Goal: Transaction & Acquisition: Purchase product/service

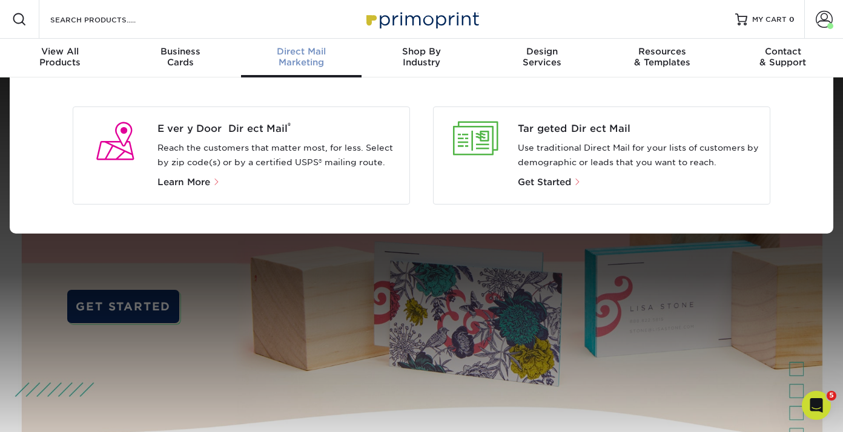
click at [292, 49] on span "Direct Mail" at bounding box center [301, 51] width 120 height 11
click at [225, 127] on span "Every Door Direct Mail ®" at bounding box center [278, 129] width 243 height 15
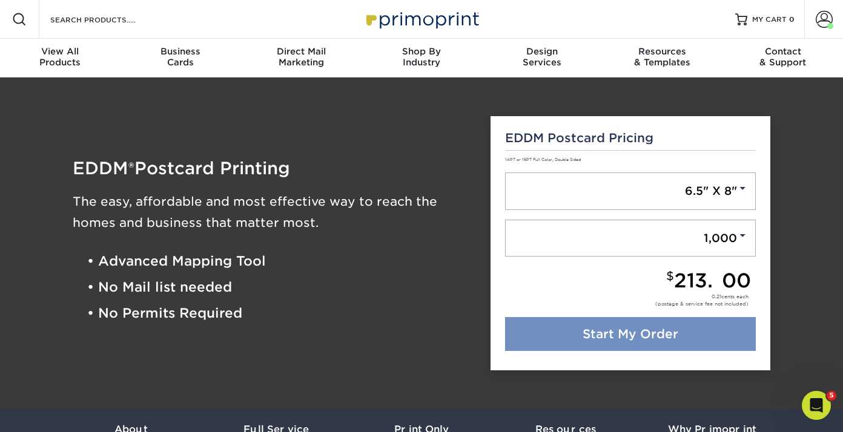
click at [648, 340] on link "Start My Order" at bounding box center [630, 334] width 251 height 34
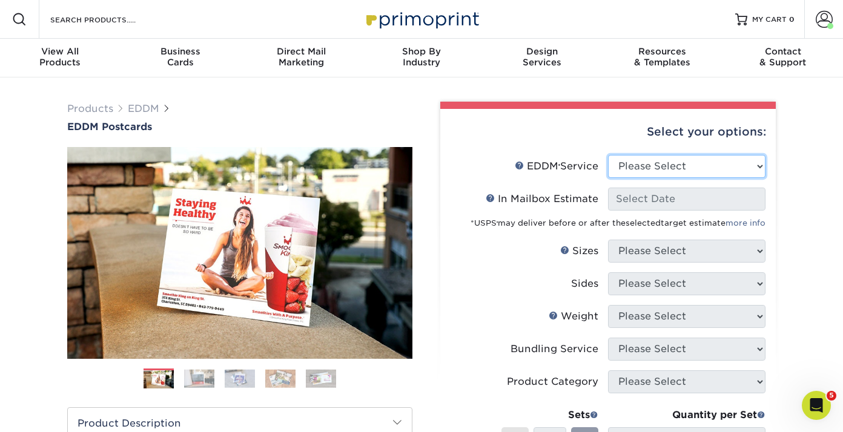
click at [652, 169] on select "Please Select Full Service Print Only" at bounding box center [686, 166] width 157 height 23
select select "print_only"
click at [608, 155] on select "Please Select Full Service Print Only" at bounding box center [686, 166] width 157 height 23
select select "-1"
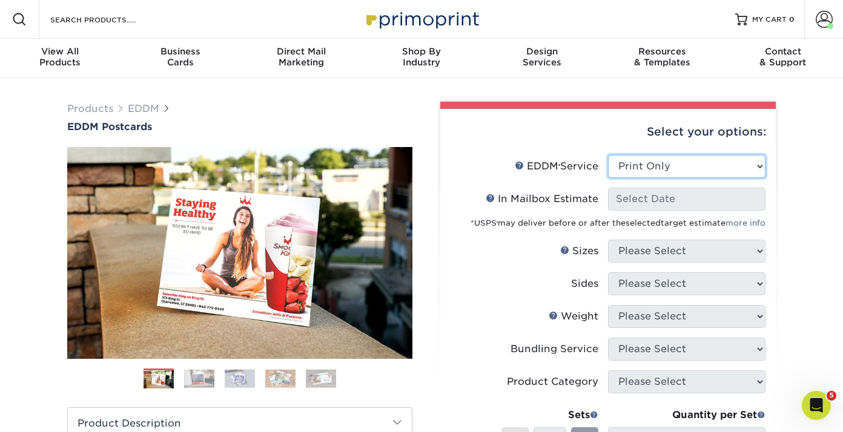
select select "-1"
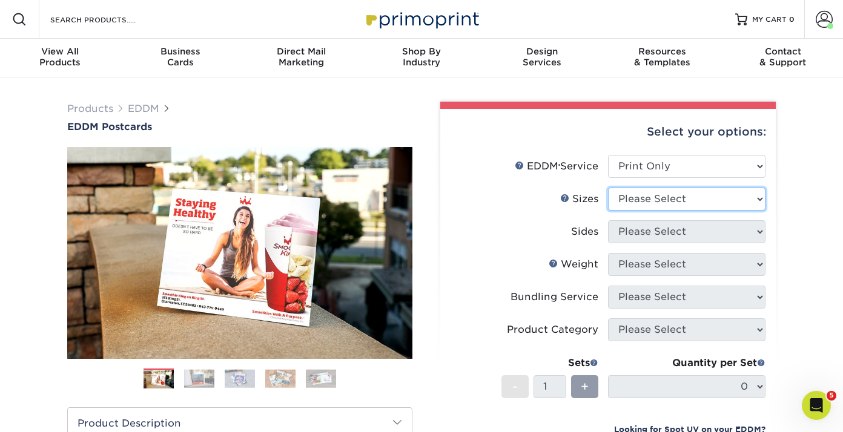
click at [659, 199] on select "Please Select 4.5" x 12" 6" x 12" 6.5" x 8" 6.5" x 9" 6.5" x 12" 7" x 8.5" 8" x…" at bounding box center [686, 199] width 157 height 23
select select "6.50x8.00"
click at [608, 188] on select "Please Select 4.5" x 12" 6" x 12" 6.5" x 8" 6.5" x 9" 6.5" x 12" 7" x 8.5" 8" x…" at bounding box center [686, 199] width 157 height 23
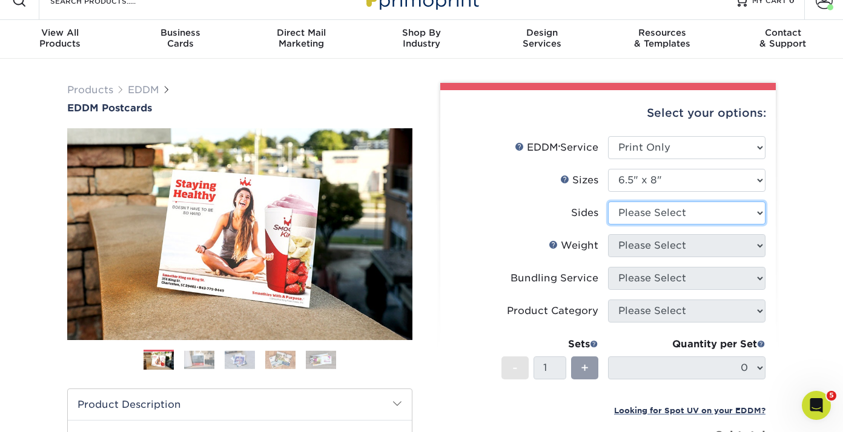
click at [651, 209] on select "Please Select Print Both Sides Print Front Only" at bounding box center [686, 213] width 157 height 23
select select "13abbda7-1d64-4f25-8bb2-c179b224825d"
click at [608, 202] on select "Please Select Print Both Sides Print Front Only" at bounding box center [686, 213] width 157 height 23
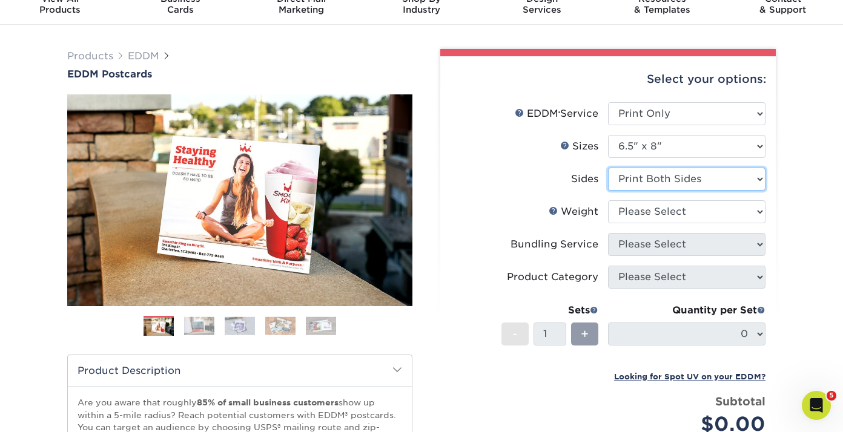
scroll to position [113, 0]
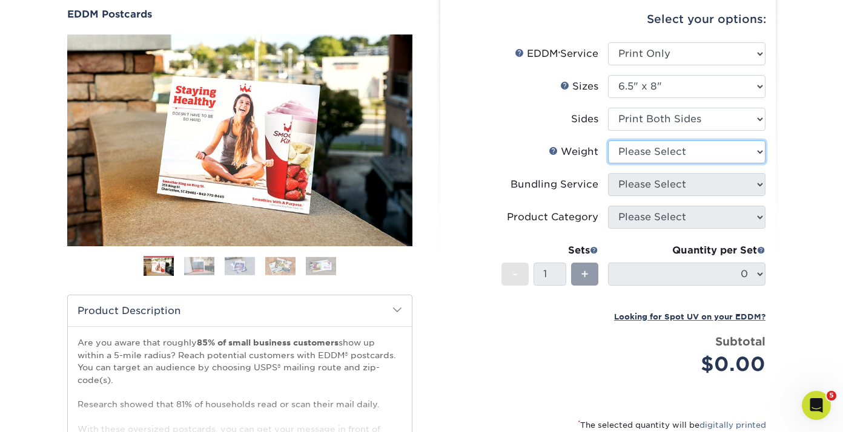
click at [639, 153] on select "Please Select 16PT 14PT" at bounding box center [686, 151] width 157 height 23
select select "16PT"
click at [608, 140] on select "Please Select 16PT 14PT" at bounding box center [686, 151] width 157 height 23
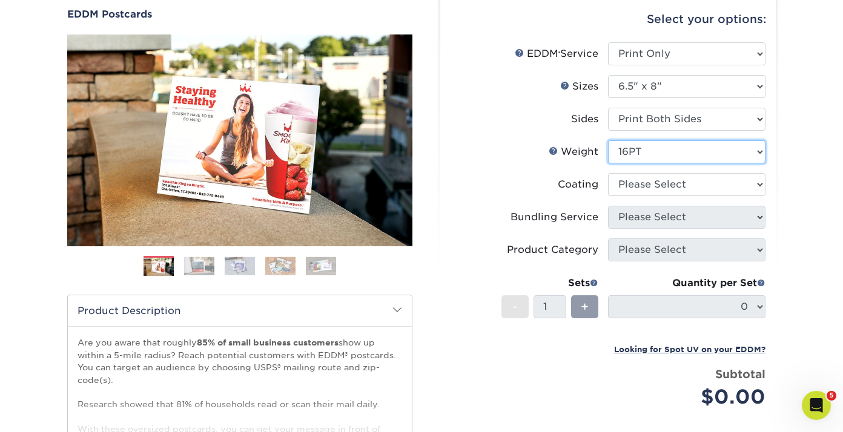
scroll to position [134, 0]
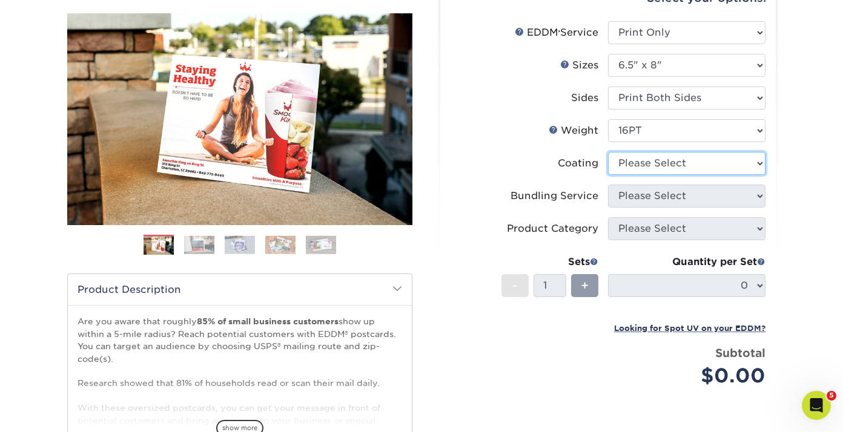
click at [638, 164] on select at bounding box center [686, 163] width 157 height 23
select select "ae367451-b2b8-45df-a344-0f05b6a12993"
click at [608, 152] on select at bounding box center [686, 163] width 157 height 23
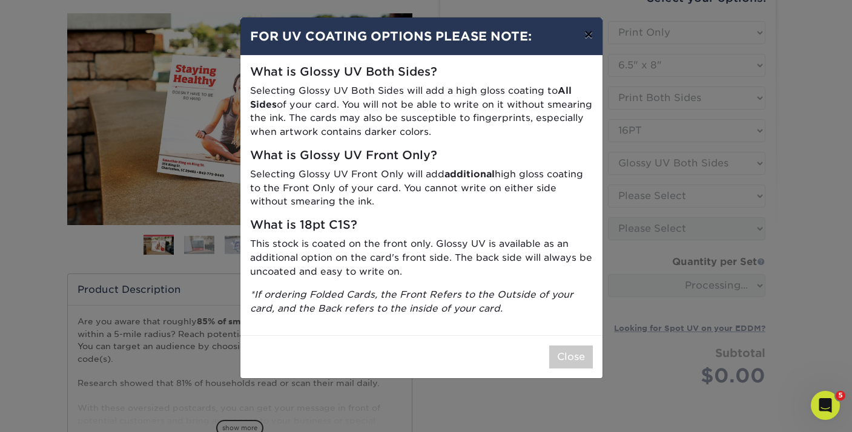
click at [587, 38] on button "×" at bounding box center [588, 35] width 28 height 34
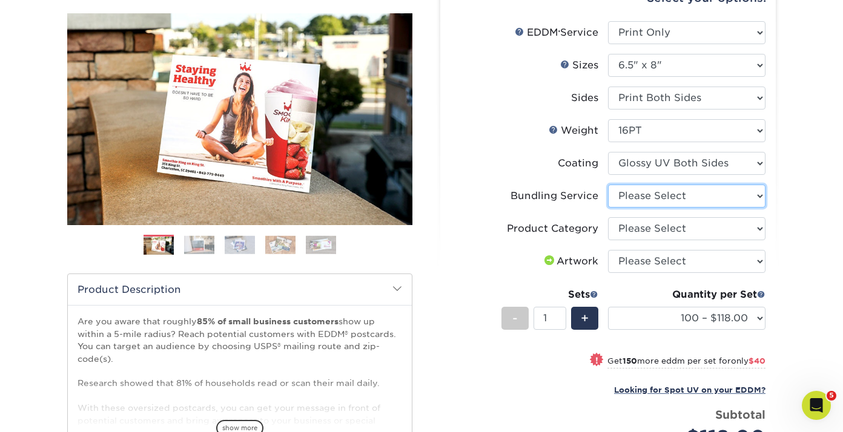
click at [661, 196] on select "Please Select No Bundling Services Yes, Bundles of 50 (+2 Days) Yes, Bundles of…" at bounding box center [686, 196] width 157 height 23
select select "58689abb-25c0-461c-a4c3-a80b627d6649"
click at [608, 185] on select "Please Select No Bundling Services Yes, Bundles of 50 (+2 Days) Yes, Bundles of…" at bounding box center [686, 196] width 157 height 23
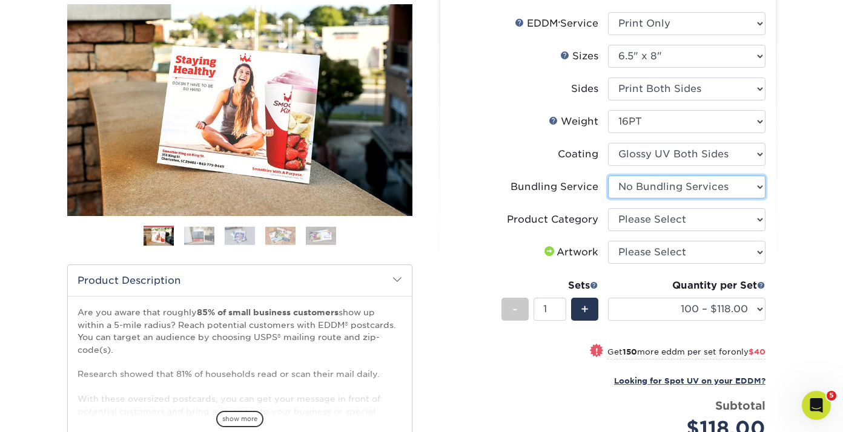
scroll to position [157, 0]
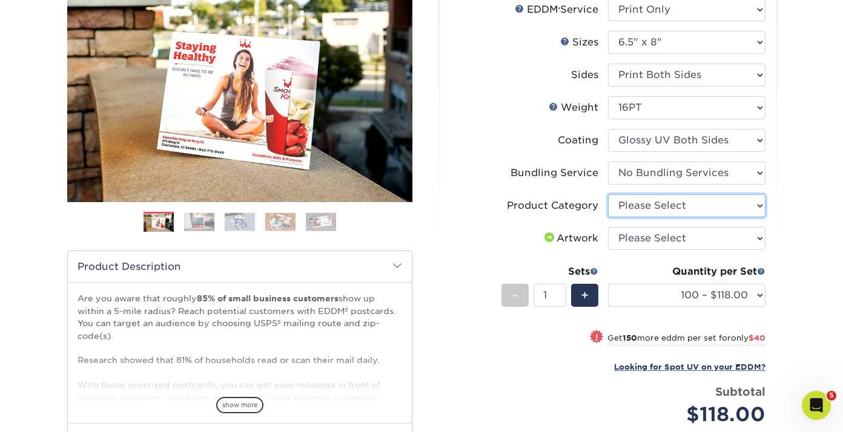
click at [626, 205] on select "Please Select Postcards" at bounding box center [686, 205] width 157 height 23
select select "9b7272e0-d6c8-4c3c-8e97-d3a1bcdab858"
click at [608, 194] on select "Please Select Postcards" at bounding box center [686, 205] width 157 height 23
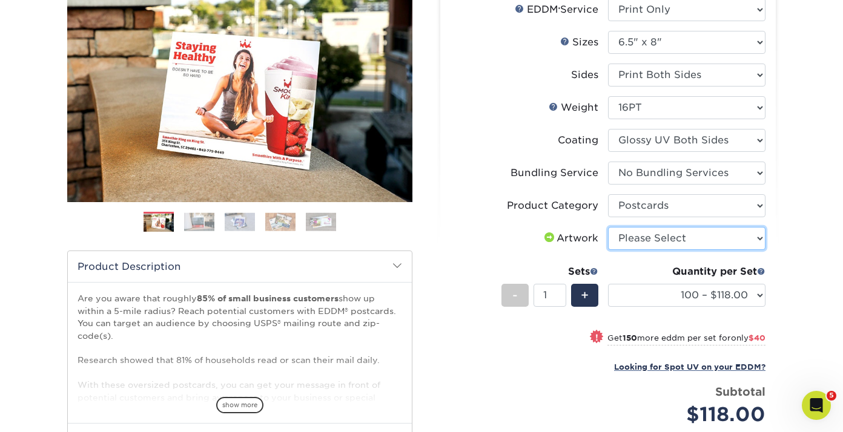
click at [660, 238] on select "Please Select I will upload files I need a design - $150" at bounding box center [686, 238] width 157 height 23
select select "upload"
click at [608, 227] on select "Please Select I will upload files I need a design - $150" at bounding box center [686, 238] width 157 height 23
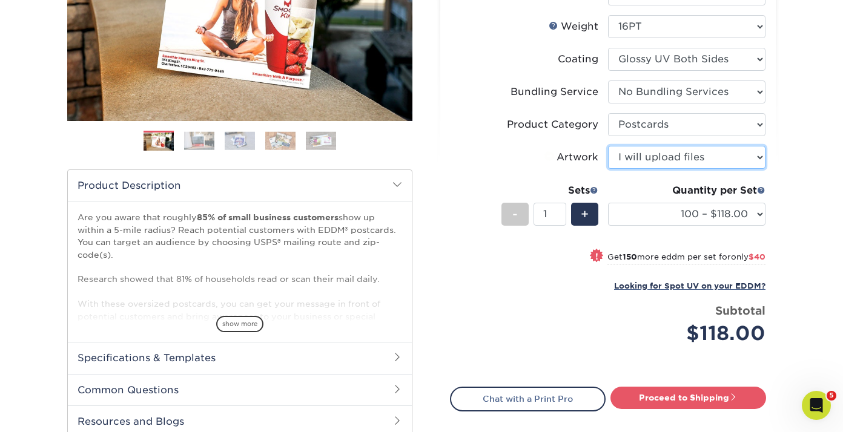
scroll to position [240, 0]
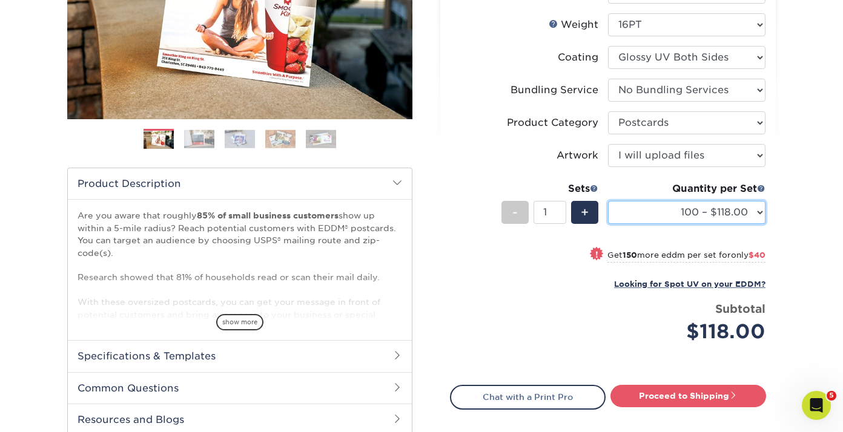
click at [708, 216] on select "100 – $118.00 250 – $158.00 500 – $182.00 1000 – $209.00 2500 – $337.00 5000 – …" at bounding box center [686, 212] width 157 height 23
select select "500 – $182.00"
click at [608, 201] on select "100 – $118.00 250 – $158.00 500 – $182.00 1000 – $209.00 2500 – $337.00 5000 – …" at bounding box center [686, 212] width 157 height 23
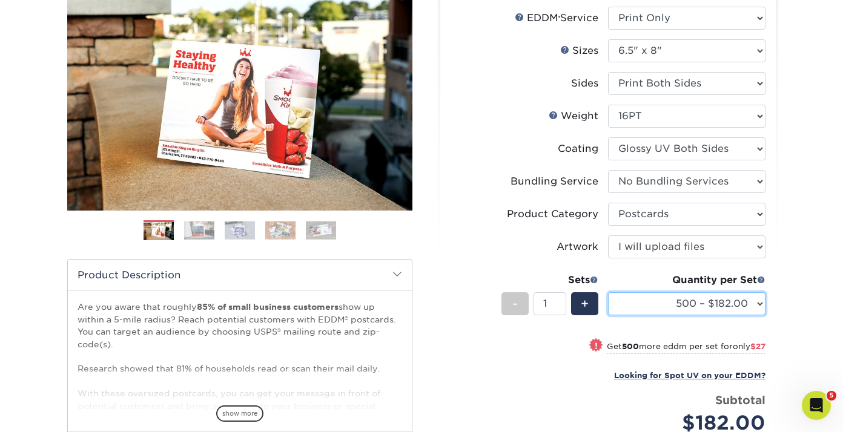
scroll to position [256, 0]
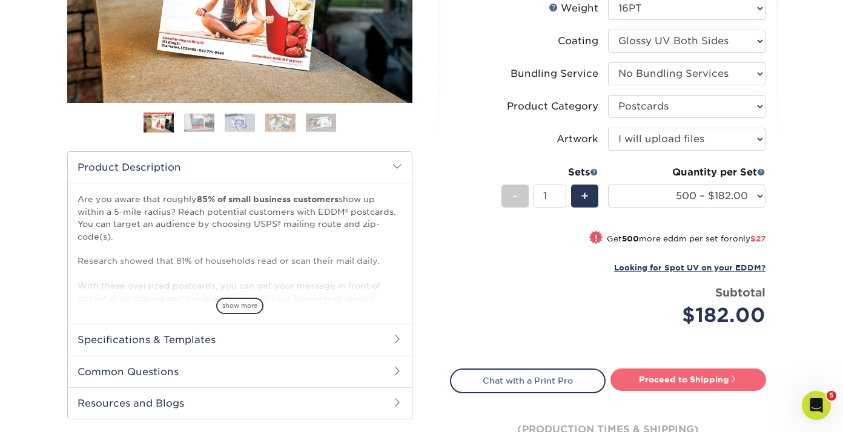
click at [702, 382] on link "Proceed to Shipping" at bounding box center [688, 380] width 156 height 22
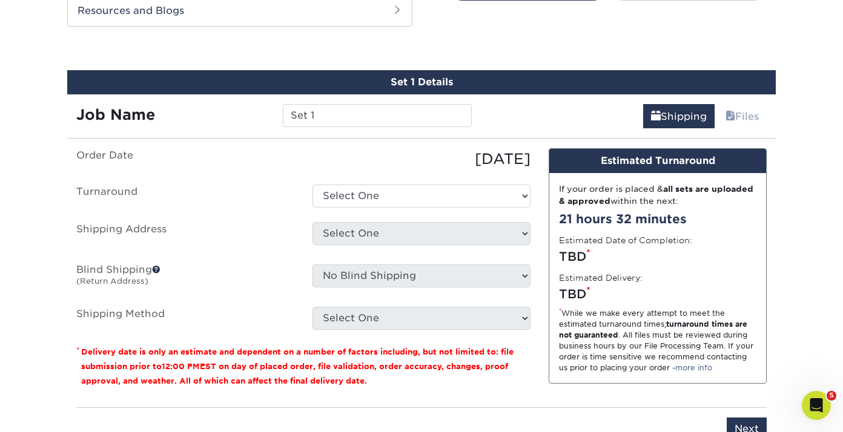
scroll to position [657, 0]
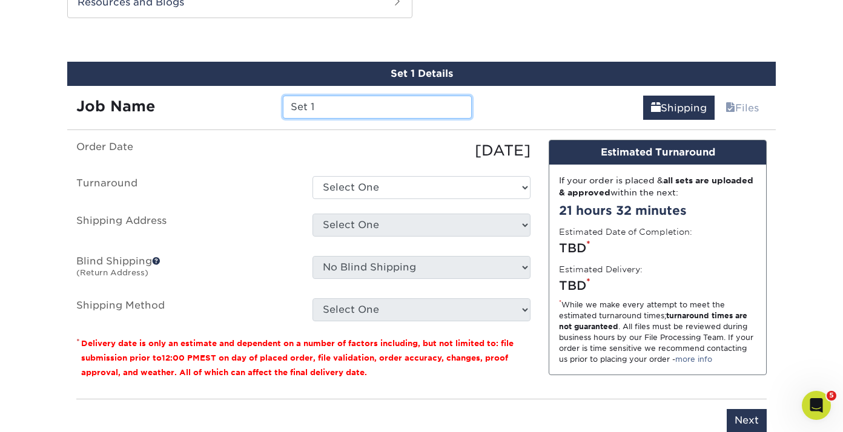
click at [318, 108] on input "Set 1" at bounding box center [377, 107] width 188 height 23
type input "S"
type input "1509 Longely"
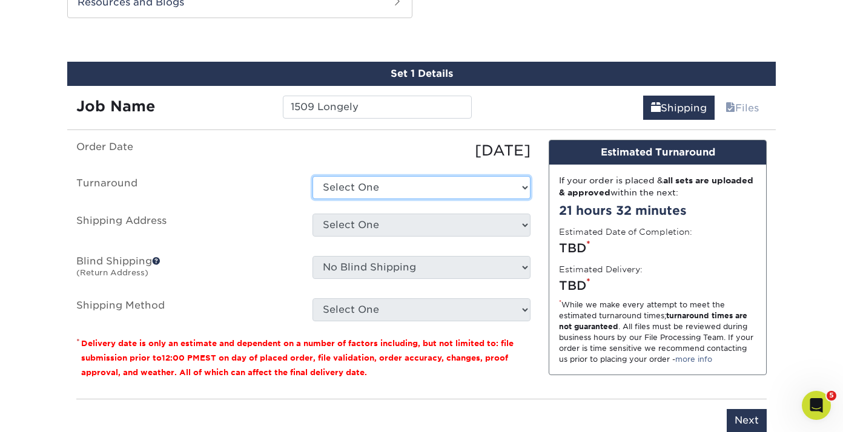
click at [343, 191] on select "Select One 2-4 Business Days 2 Day Next Business Day" at bounding box center [421, 187] width 218 height 23
select select "12e29047-0bfc-40ba-a7ab-23a25b6df091"
click at [312, 176] on select "Select One 2-4 Business Days 2 Day Next Business Day" at bounding box center [421, 187] width 218 height 23
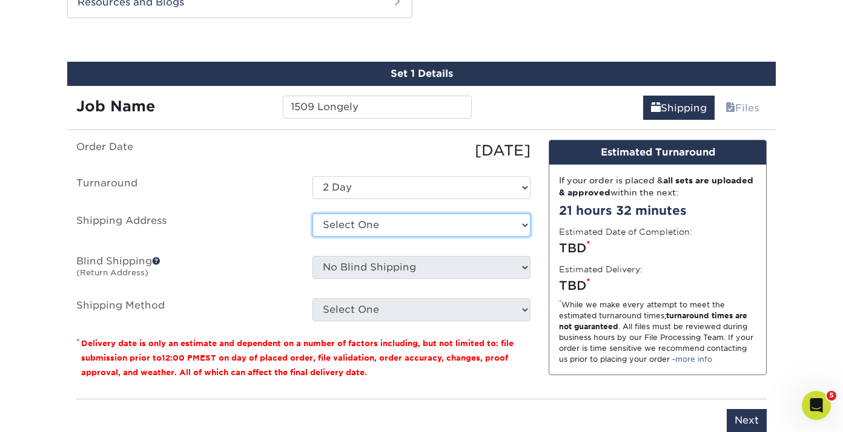
click at [369, 228] on select "Select One Christina Home Grove Street Office + Add New Address" at bounding box center [421, 225] width 218 height 23
select select "272941"
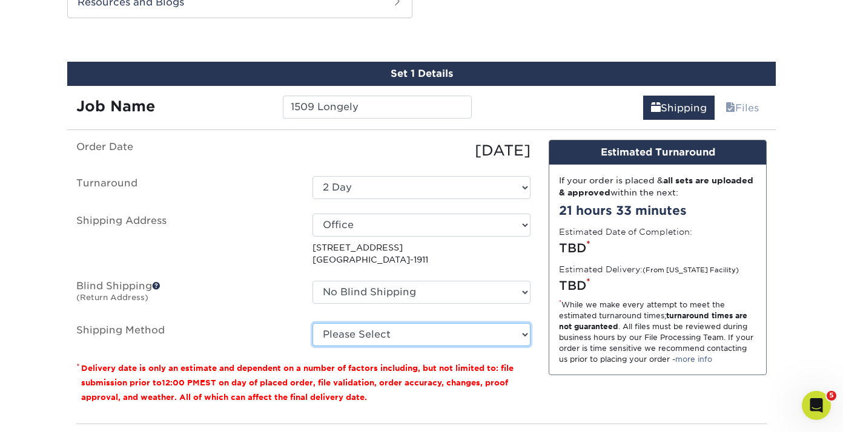
click at [442, 337] on select "Please Select Ground Shipping (+$17.33) 3 Day Shipping Service (+$21.26) 2 Day …" at bounding box center [421, 334] width 218 height 23
select select "03"
click at [312, 323] on select "Please Select Ground Shipping (+$17.33) 3 Day Shipping Service (+$21.26) 2 Day …" at bounding box center [421, 334] width 218 height 23
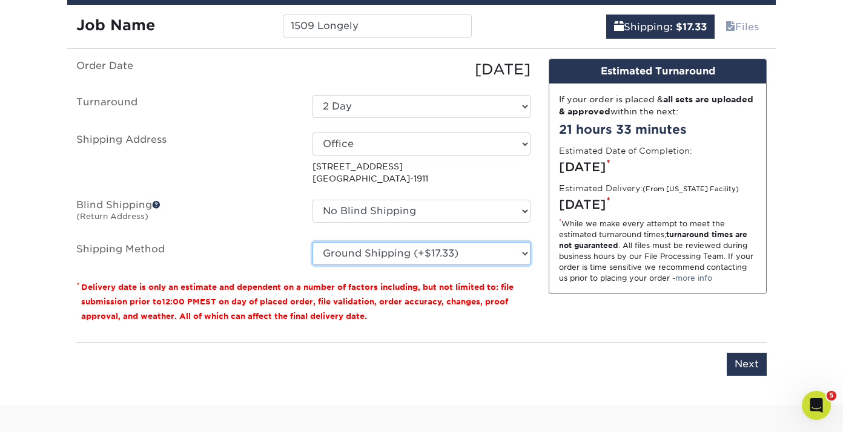
scroll to position [760, 0]
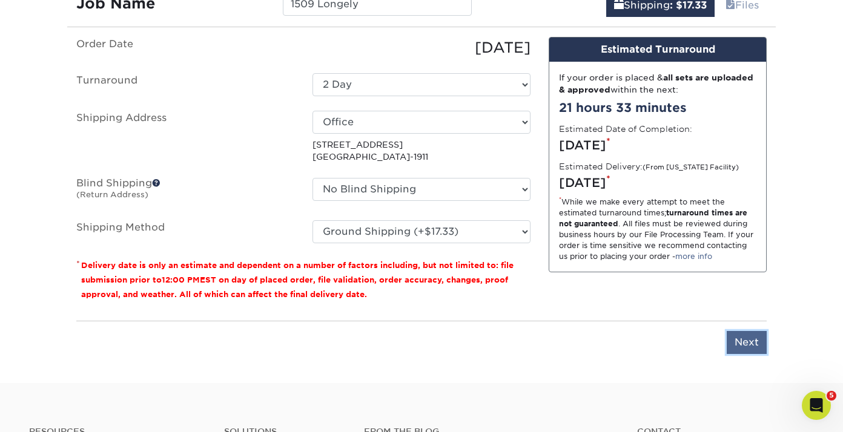
click at [747, 343] on input "Next" at bounding box center [746, 342] width 40 height 23
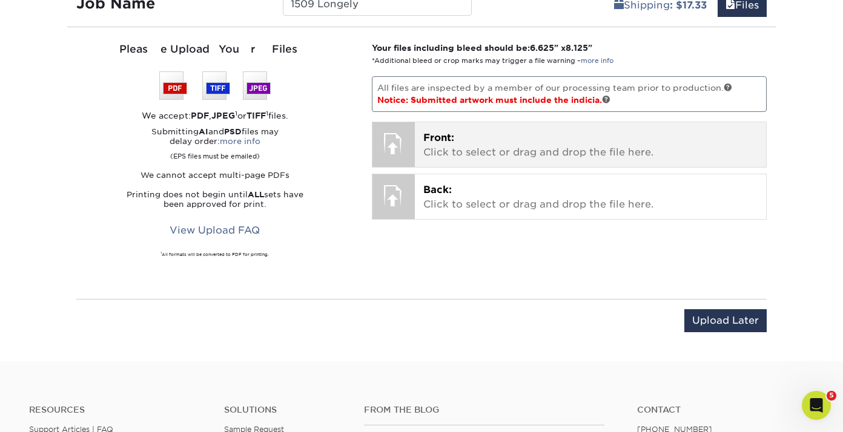
click at [511, 140] on p "Front: Click to select or drag and drop the file here." at bounding box center [590, 145] width 335 height 29
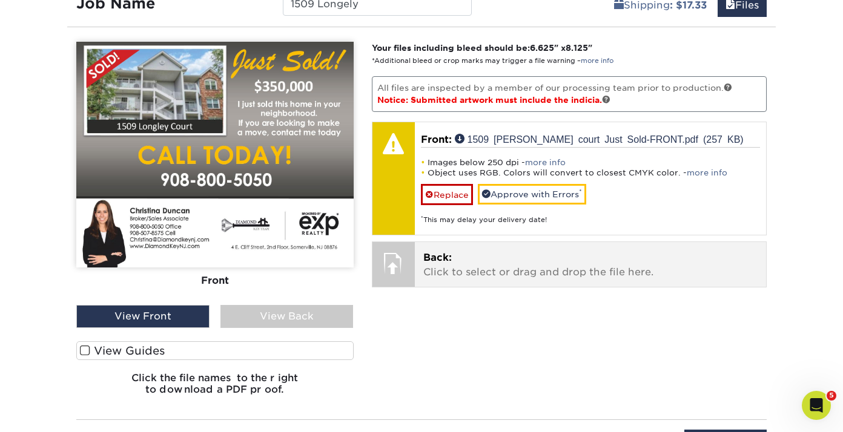
click at [485, 275] on p "Back: Click to select or drag and drop the file here." at bounding box center [590, 265] width 335 height 29
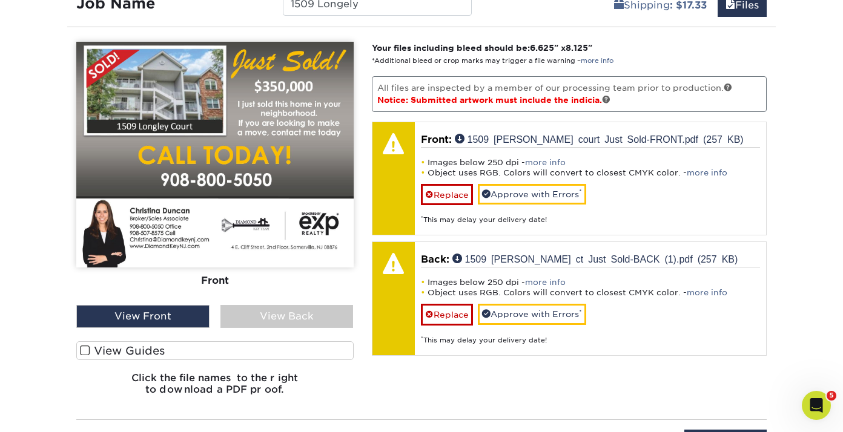
click at [84, 347] on span at bounding box center [85, 351] width 10 height 12
click at [0, 0] on input "View Guides" at bounding box center [0, 0] width 0 height 0
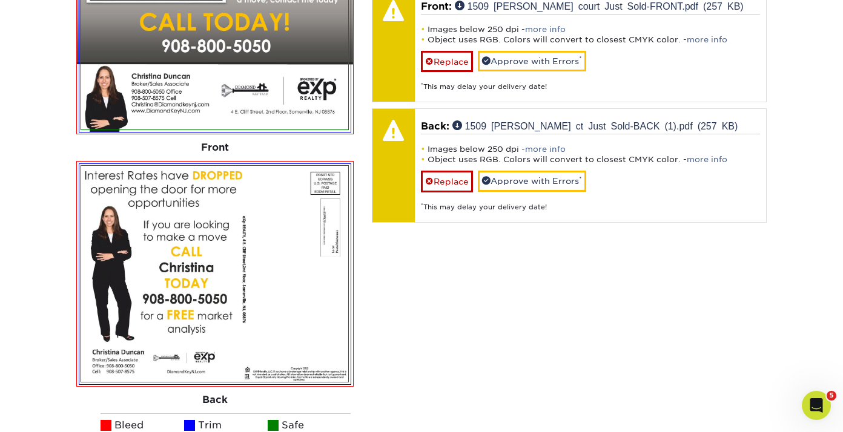
scroll to position [895, 0]
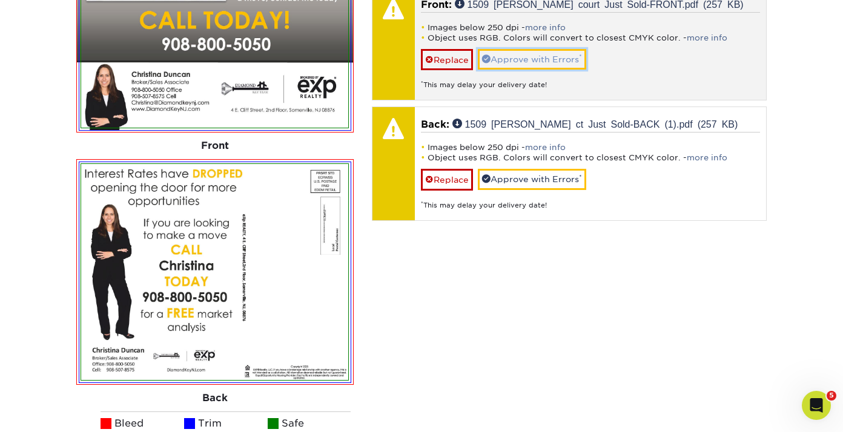
click at [527, 62] on link "Approve with Errors *" at bounding box center [532, 59] width 108 height 21
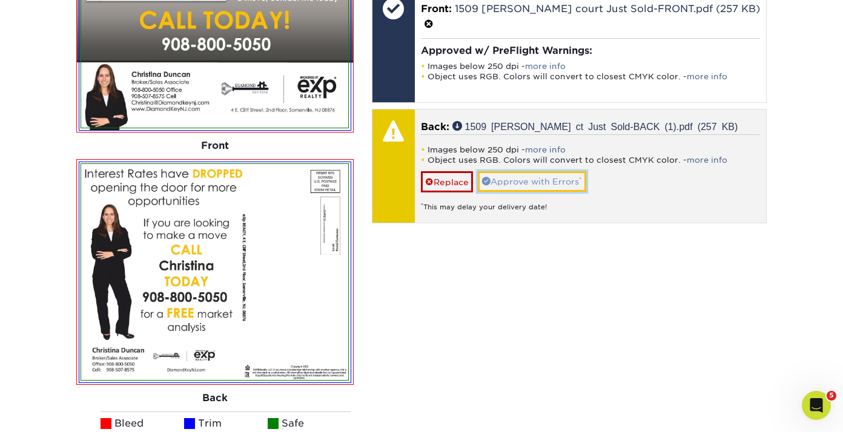
click at [579, 171] on link "Approve with Errors *" at bounding box center [532, 181] width 108 height 21
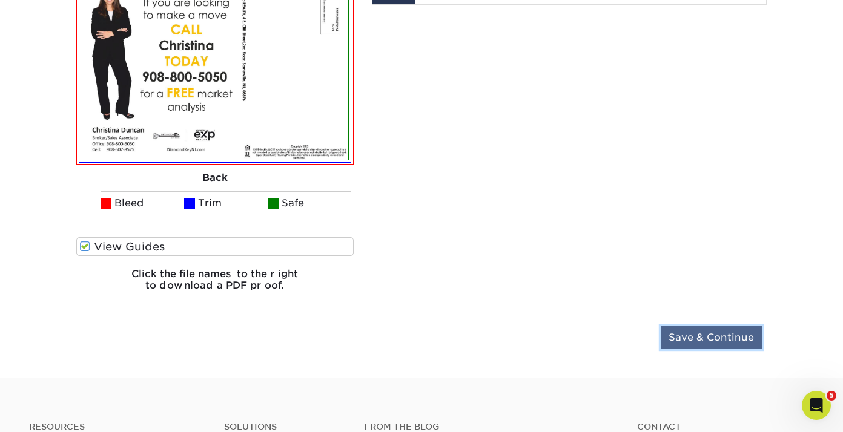
click at [684, 337] on input "Save & Continue" at bounding box center [710, 337] width 101 height 23
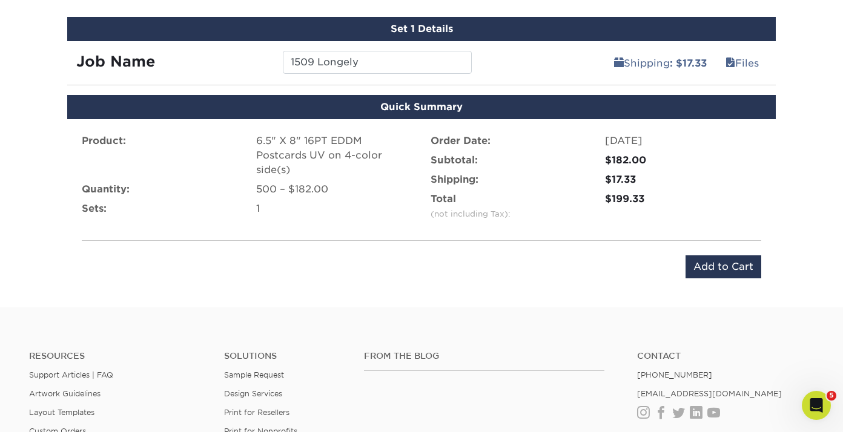
scroll to position [680, 0]
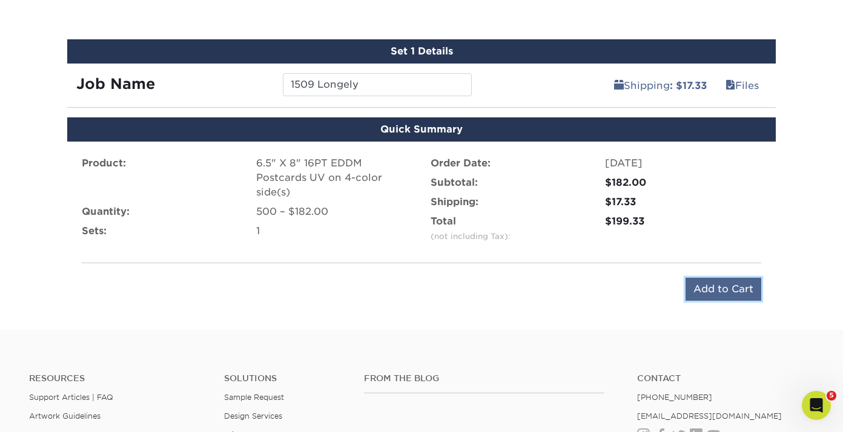
click at [713, 283] on input "Add to Cart" at bounding box center [723, 289] width 76 height 23
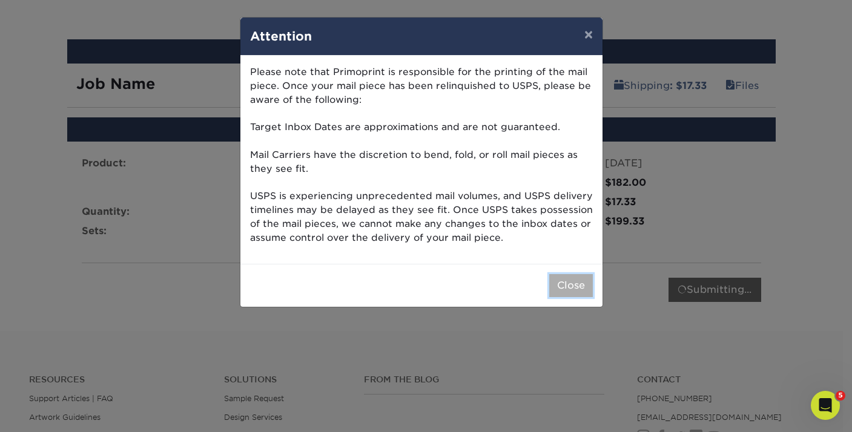
click at [564, 289] on button "Close" at bounding box center [571, 285] width 44 height 23
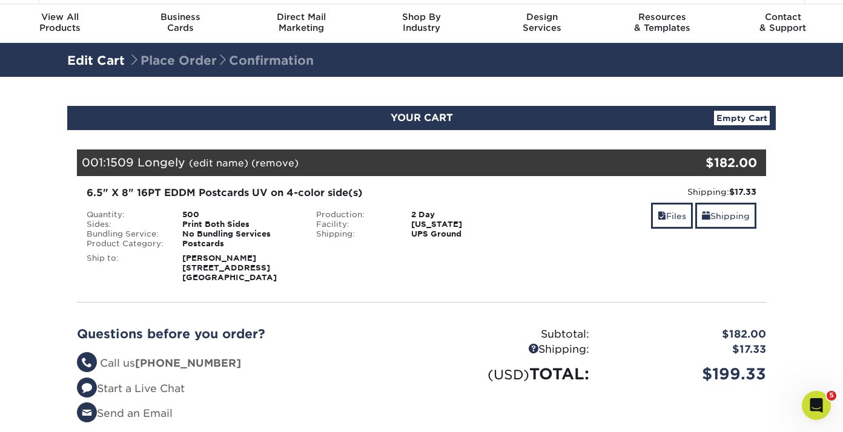
scroll to position [61, 0]
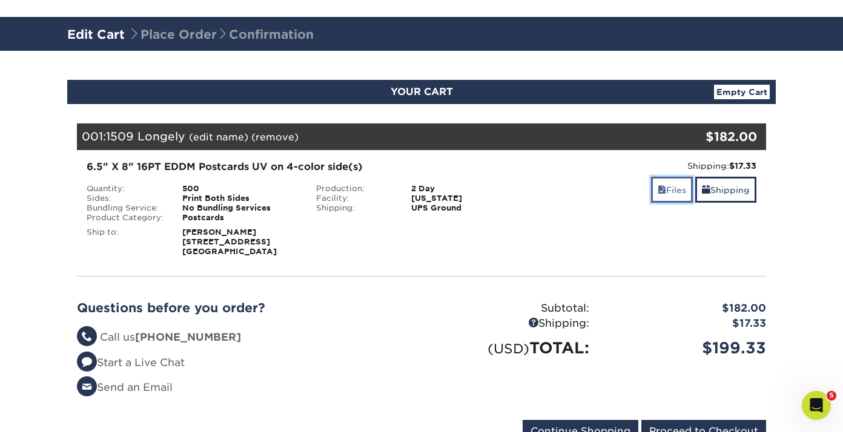
click at [665, 189] on link "Files" at bounding box center [672, 190] width 42 height 26
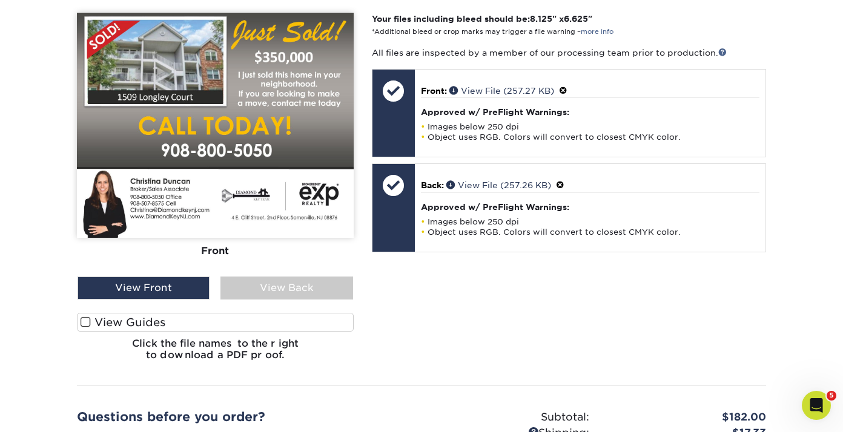
scroll to position [346, 0]
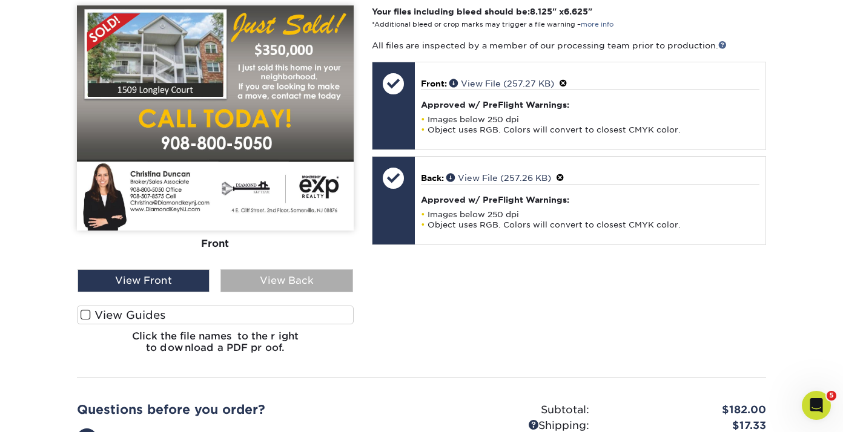
click at [272, 285] on div "View Back" at bounding box center [286, 280] width 132 height 23
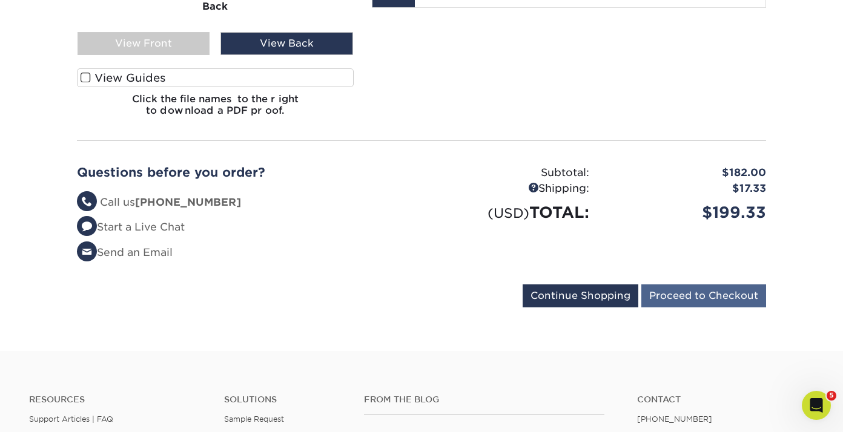
scroll to position [640, 0]
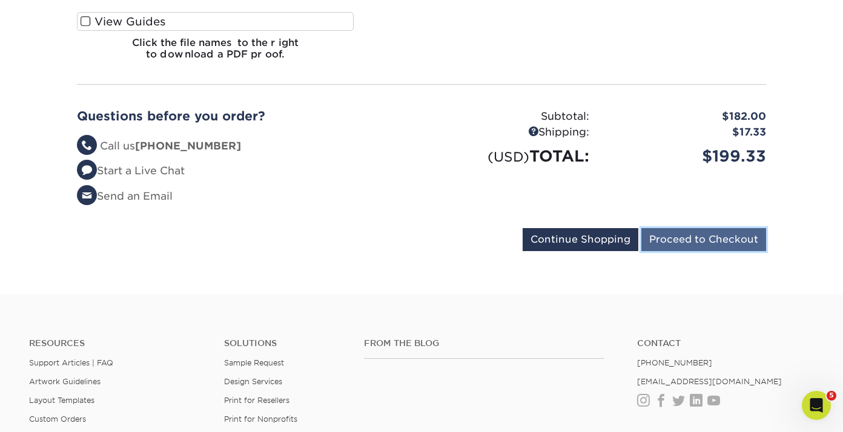
click at [704, 236] on input "Proceed to Checkout" at bounding box center [703, 239] width 125 height 23
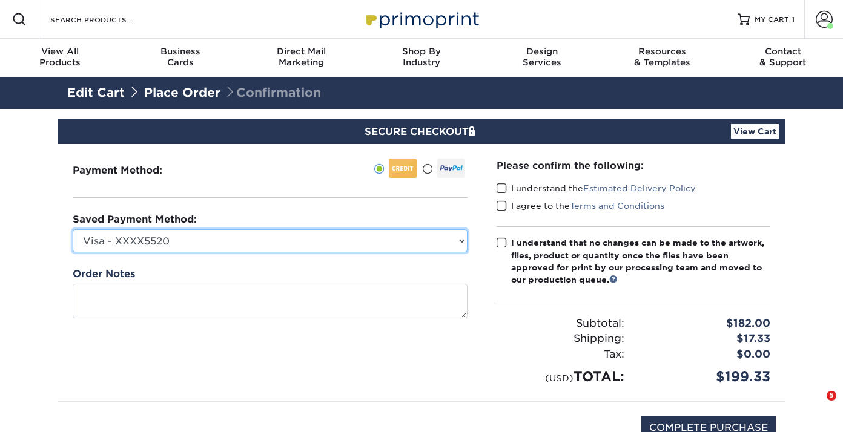
click at [211, 242] on select "Visa - XXXX5520 Visa - XXXX6904 Visa - XXXX8628 Visa - XXXX1229 Visa - XXXX1229…" at bounding box center [270, 240] width 395 height 23
select select "71102"
click at [73, 229] on select "Visa - XXXX5520 Visa - XXXX6904 Visa - XXXX8628 Visa - XXXX1229 Visa - XXXX1229…" at bounding box center [270, 240] width 395 height 23
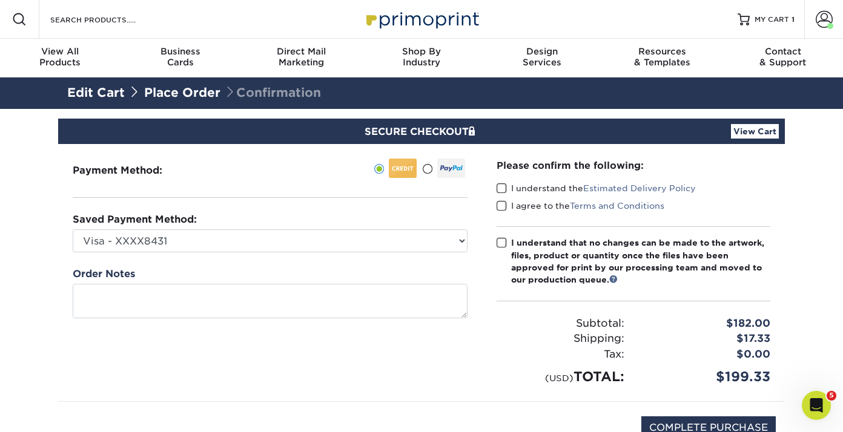
click at [497, 189] on span at bounding box center [501, 189] width 10 height 12
click at [0, 0] on input "I understand the Estimated Delivery Policy" at bounding box center [0, 0] width 0 height 0
click at [501, 206] on span at bounding box center [501, 206] width 10 height 12
click at [0, 0] on input "I agree to the Terms and Conditions" at bounding box center [0, 0] width 0 height 0
click at [502, 243] on span at bounding box center [501, 243] width 10 height 12
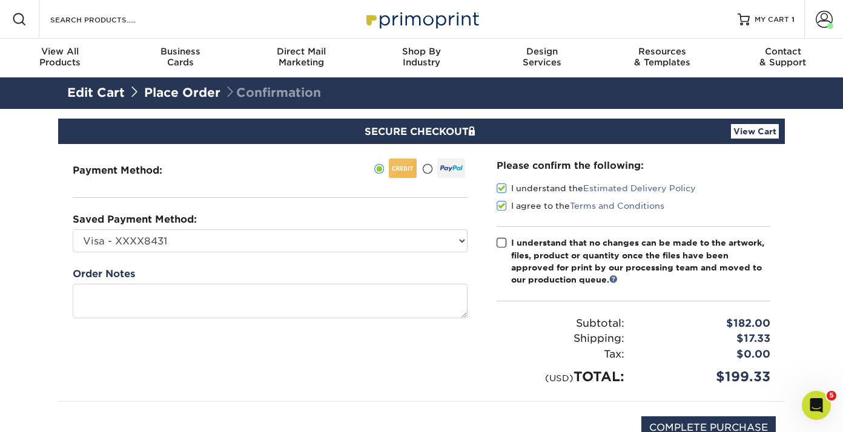
click at [0, 0] on input "I understand that no changes can be made to the artwork, files, product or quan…" at bounding box center [0, 0] width 0 height 0
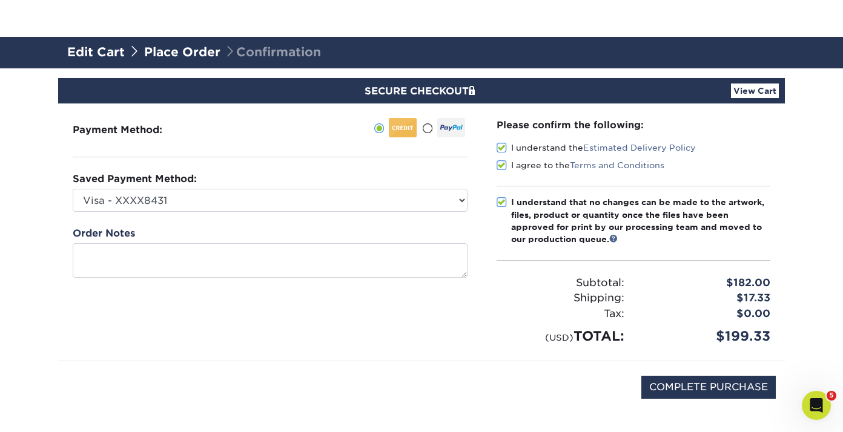
scroll to position [215, 0]
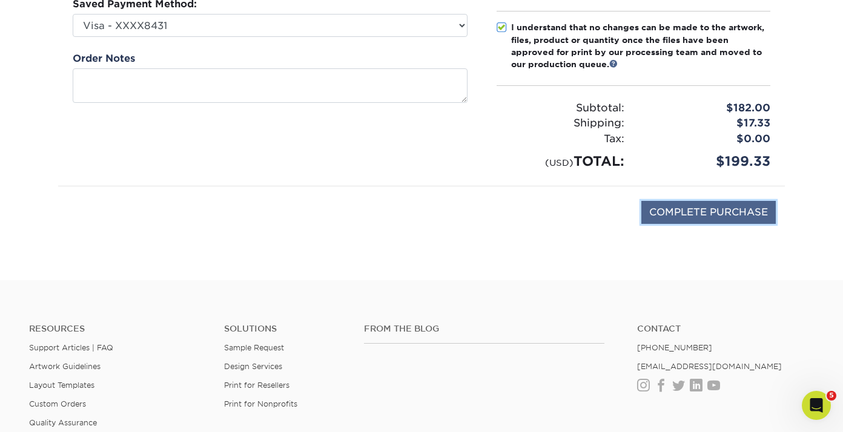
click at [703, 216] on input "COMPLETE PURCHASE" at bounding box center [708, 212] width 134 height 23
type input "PROCESSING, PLEASE WAIT..."
